Goal: Find specific page/section: Find specific page/section

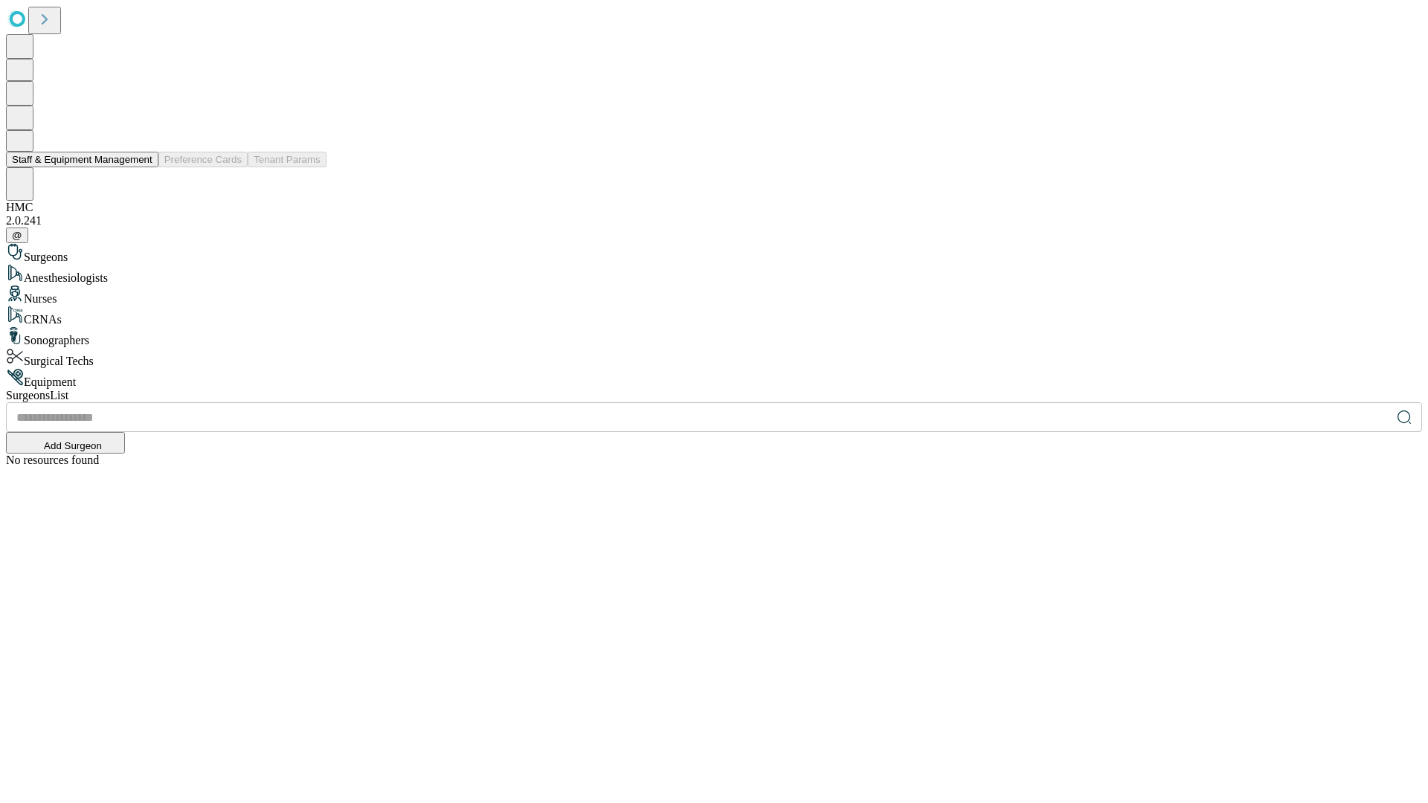
click at [142, 167] on button "Staff & Equipment Management" at bounding box center [82, 160] width 153 height 16
